Goal: Transaction & Acquisition: Download file/media

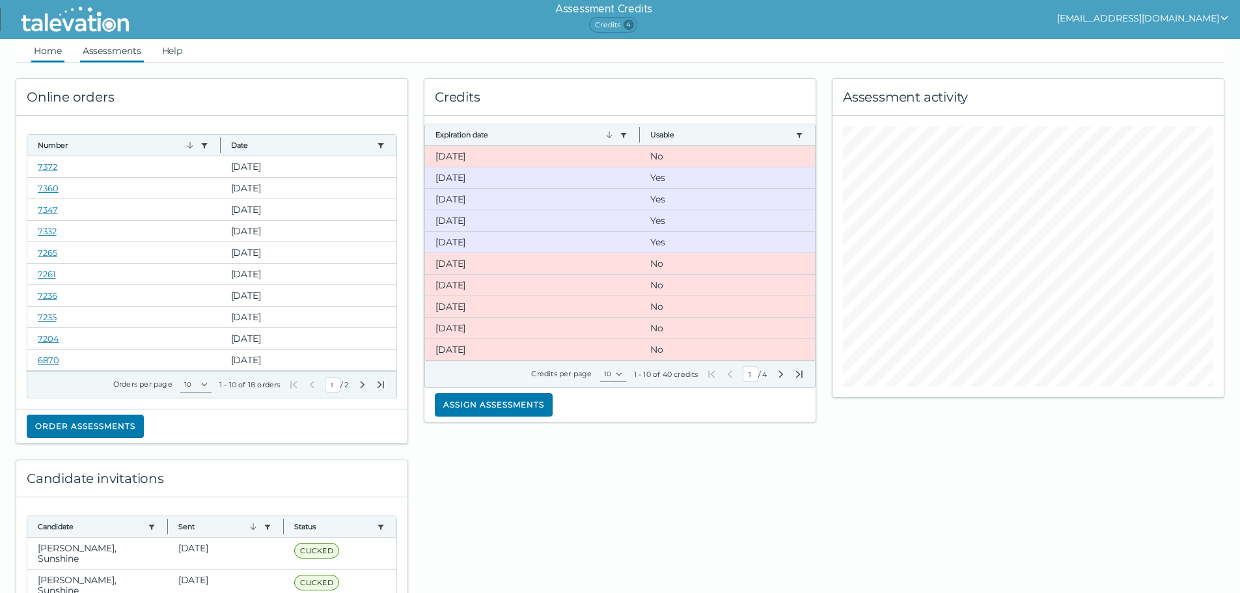
click at [104, 52] on link "Assessments" at bounding box center [112, 50] width 64 height 23
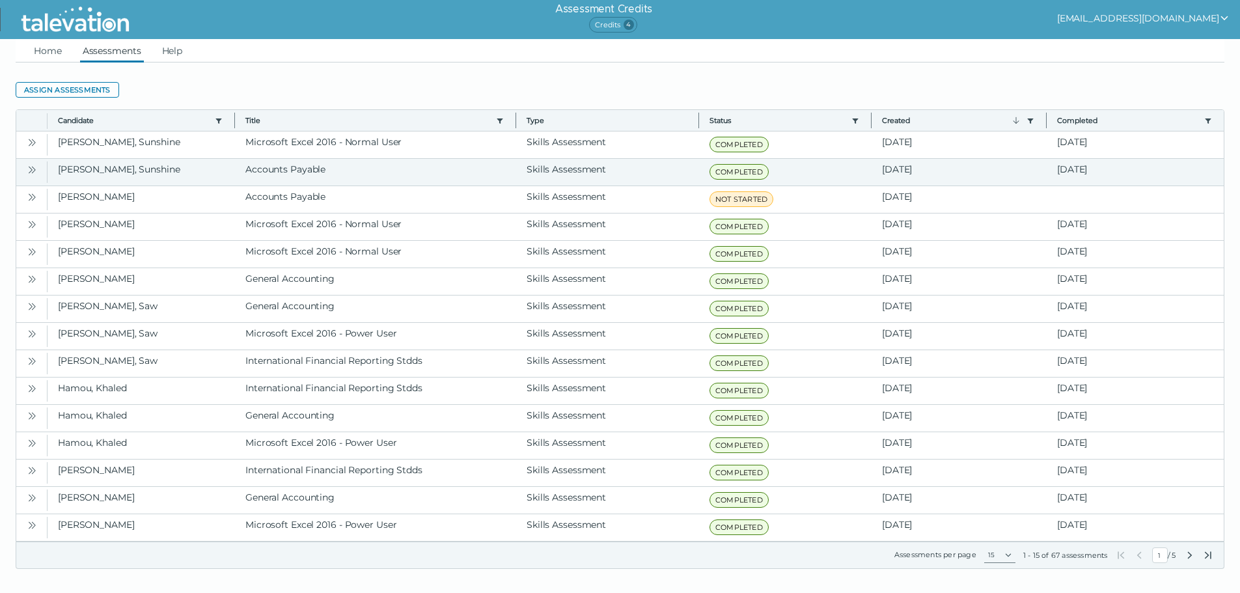
click at [27, 170] on icon "Open" at bounding box center [32, 170] width 10 height 10
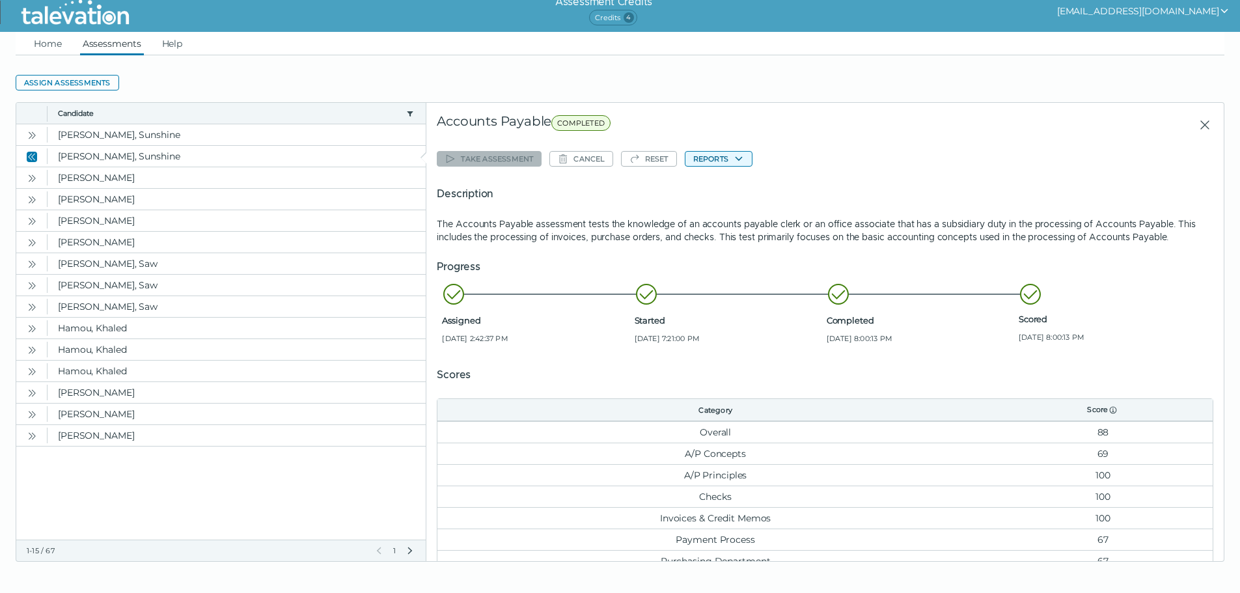
click at [714, 158] on button "Reports" at bounding box center [719, 159] width 68 height 16
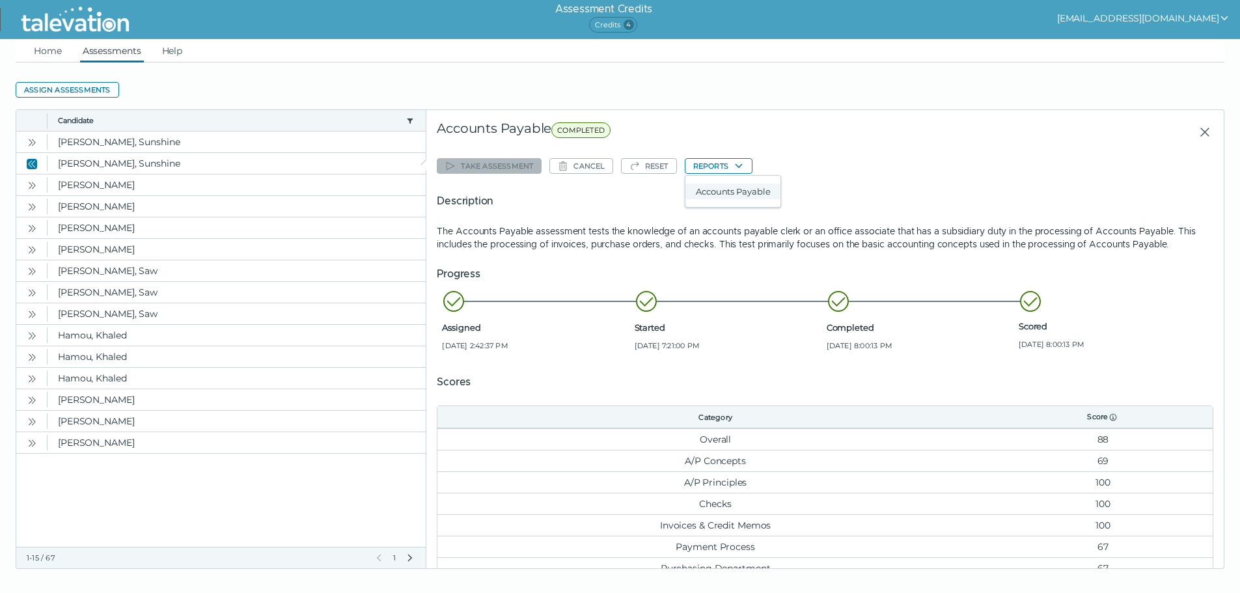
click at [716, 193] on button "Accounts Payable" at bounding box center [732, 192] width 95 height 16
click at [711, 165] on button "Reports" at bounding box center [719, 166] width 68 height 16
click at [722, 189] on button "Accounts Payable" at bounding box center [732, 192] width 95 height 16
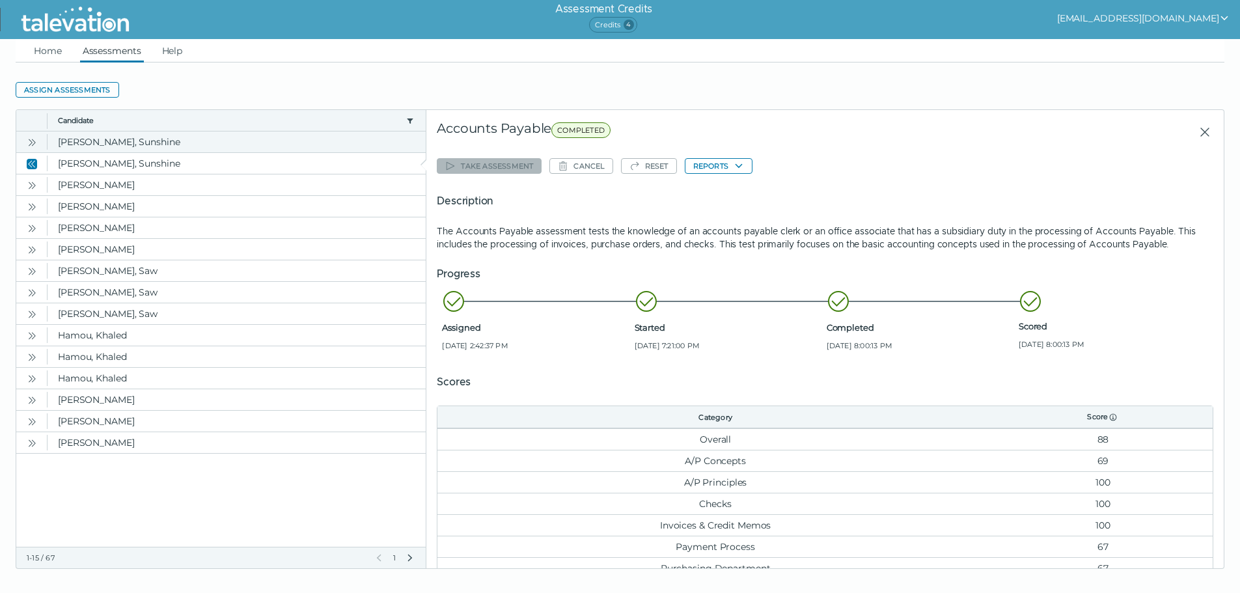
click at [27, 142] on icon "Open" at bounding box center [32, 142] width 10 height 10
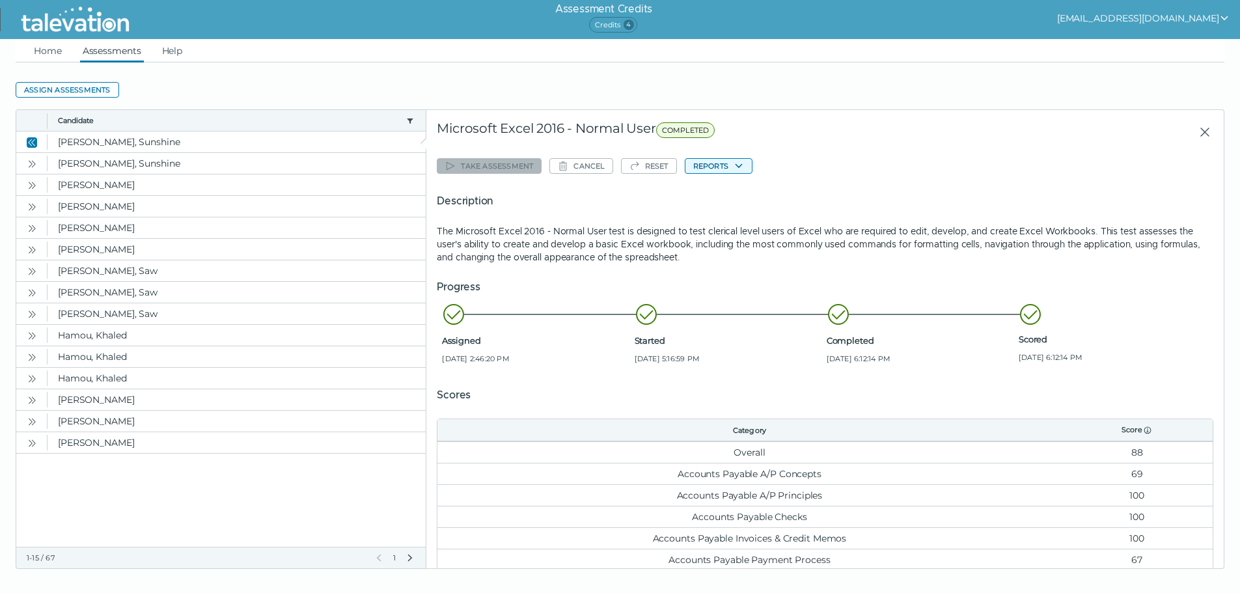
click at [718, 165] on button "Reports" at bounding box center [719, 166] width 68 height 16
click at [719, 188] on button "Microsoft Excel 2016 - Normal User" at bounding box center [766, 192] width 163 height 16
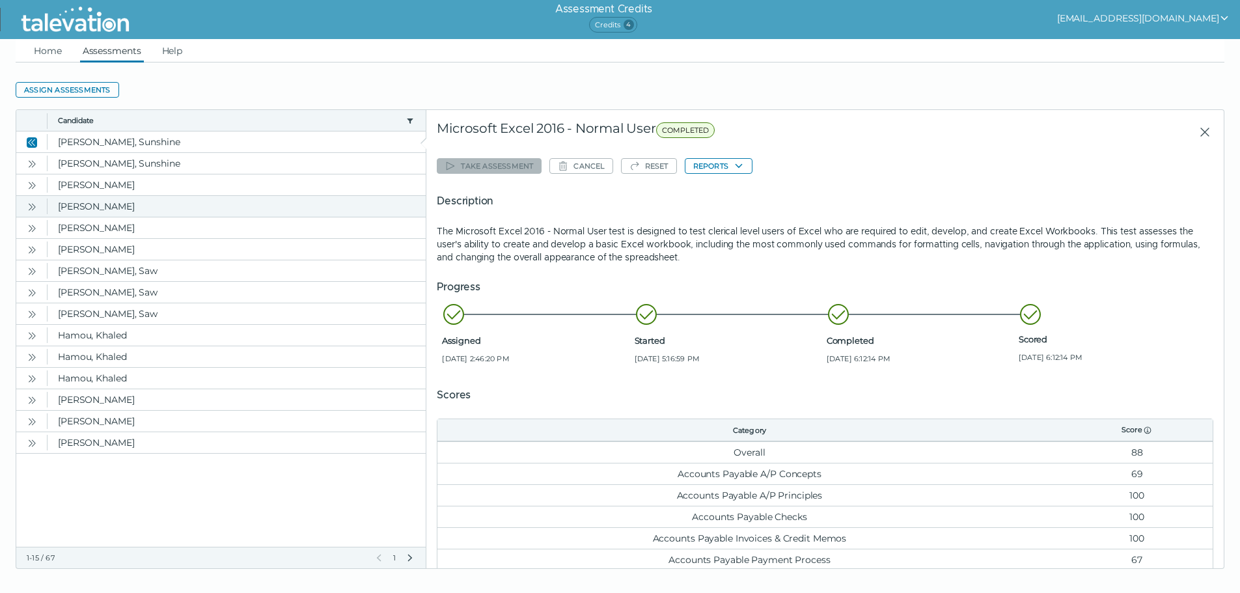
click at [27, 206] on icon "Open" at bounding box center [32, 207] width 10 height 10
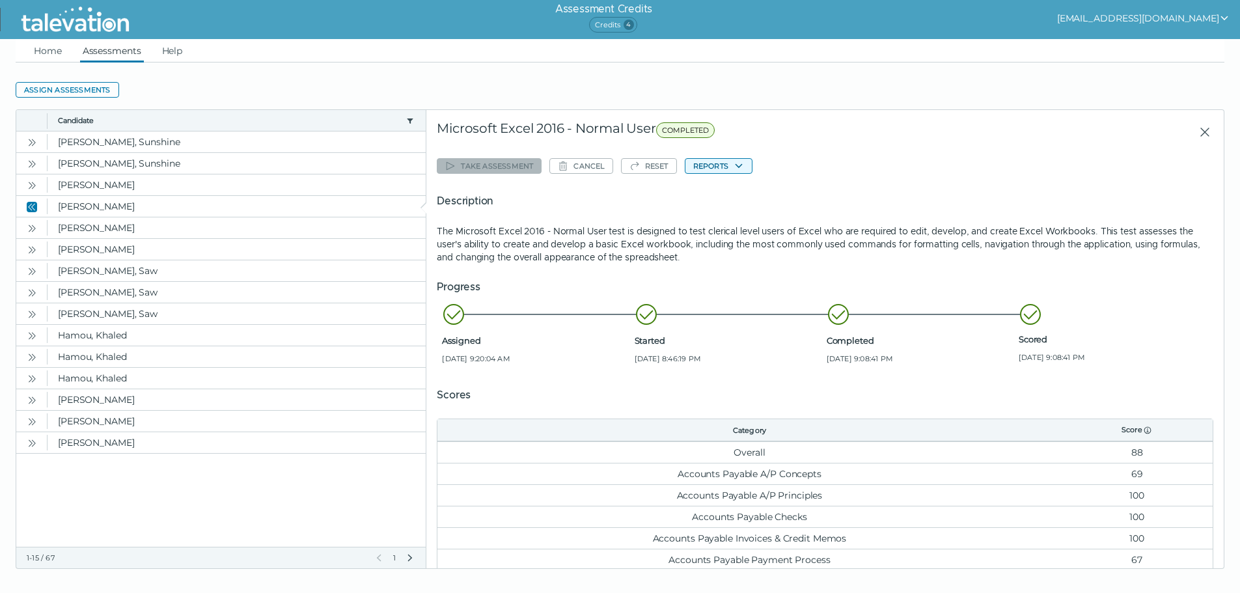
click at [734, 167] on icon "button" at bounding box center [739, 166] width 10 height 10
click at [771, 195] on button "Microsoft Excel 2016 - Normal User" at bounding box center [766, 192] width 163 height 16
